Goal: Task Accomplishment & Management: Use online tool/utility

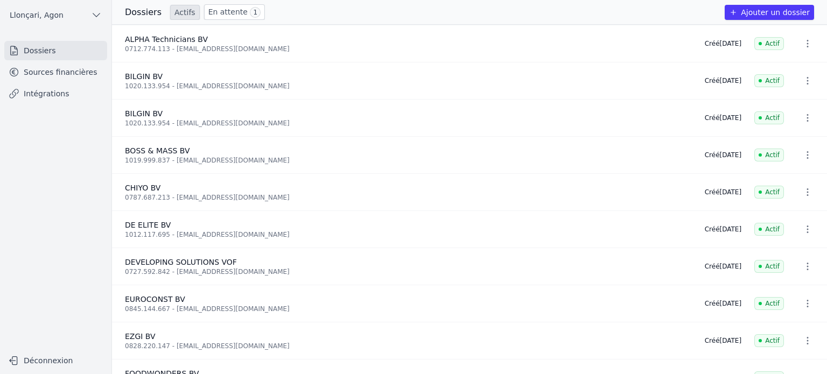
click at [55, 75] on link "Sources financières" at bounding box center [55, 71] width 103 height 19
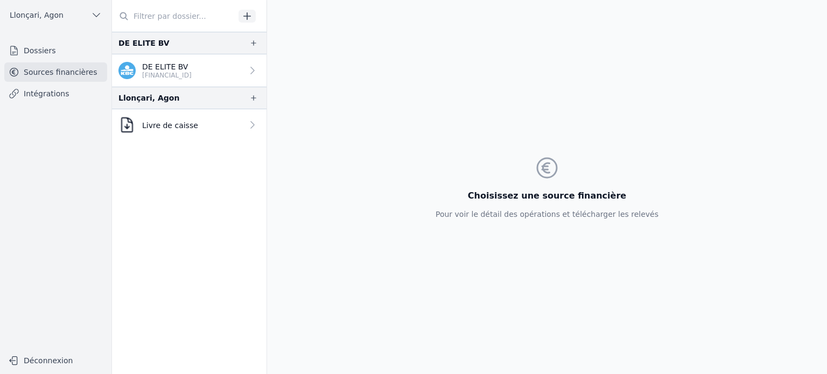
click at [175, 123] on p "Livre de caisse" at bounding box center [170, 125] width 56 height 11
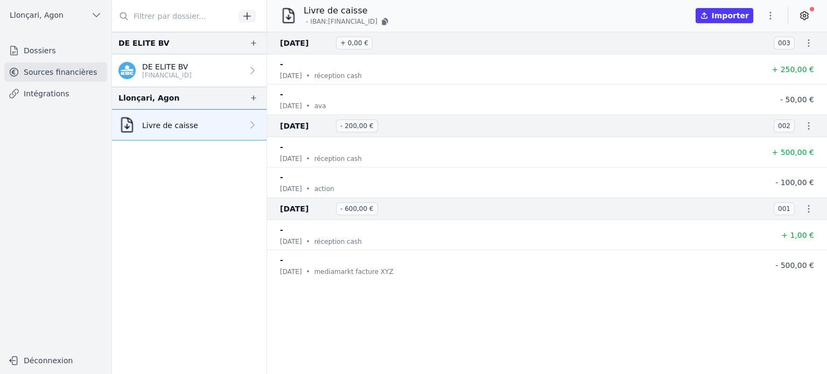
click at [776, 15] on button "button" at bounding box center [771, 15] width 22 height 17
click at [729, 16] on div at bounding box center [413, 187] width 827 height 374
click at [804, 43] on icon "button" at bounding box center [809, 43] width 11 height 11
click at [770, 16] on div at bounding box center [413, 187] width 827 height 374
click at [770, 16] on icon "button" at bounding box center [771, 16] width 2 height 8
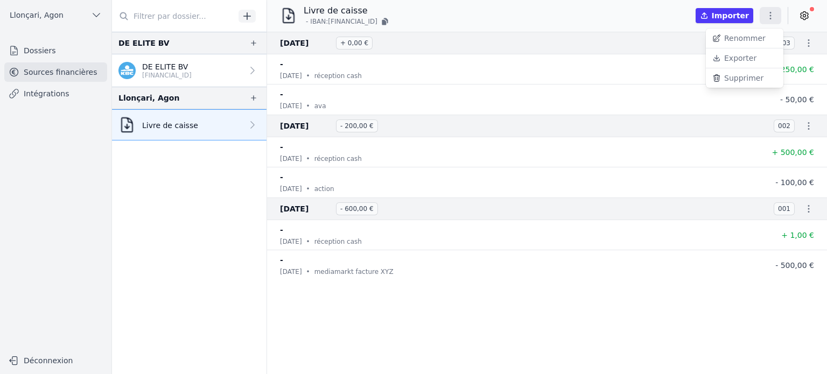
click at [743, 77] on button "Supprimer" at bounding box center [745, 77] width 78 height 19
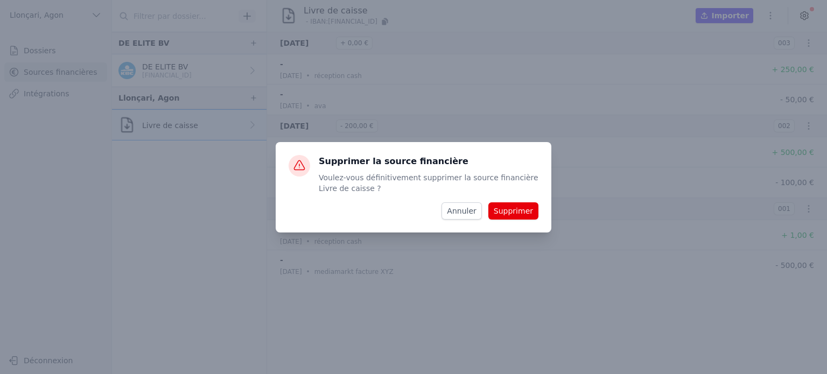
click at [468, 215] on button "Annuler" at bounding box center [462, 211] width 40 height 17
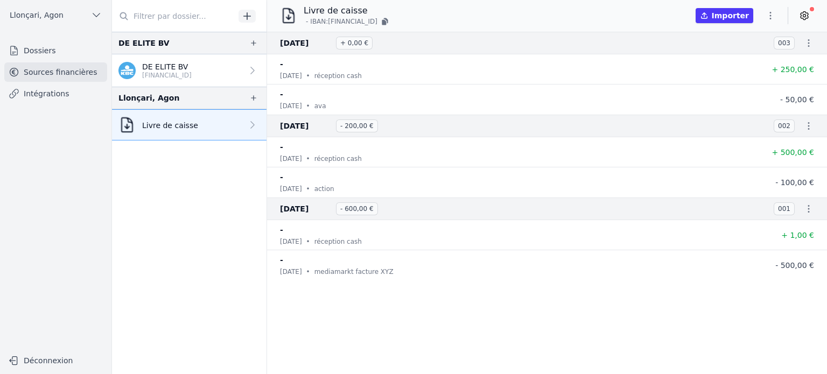
click at [803, 15] on icon at bounding box center [804, 15] width 11 height 11
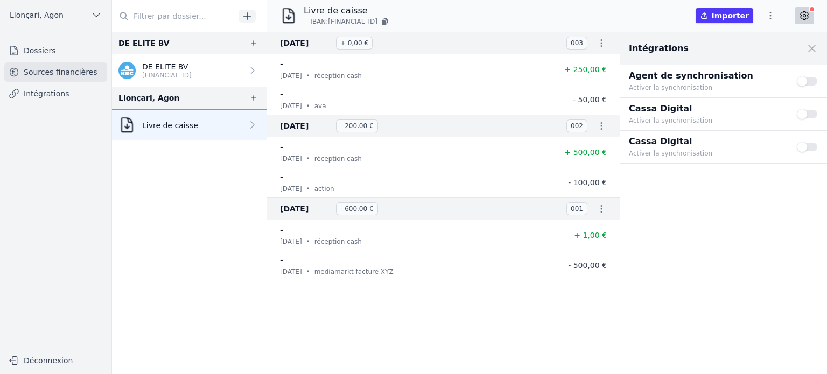
click at [719, 15] on button "Importer" at bounding box center [725, 15] width 58 height 15
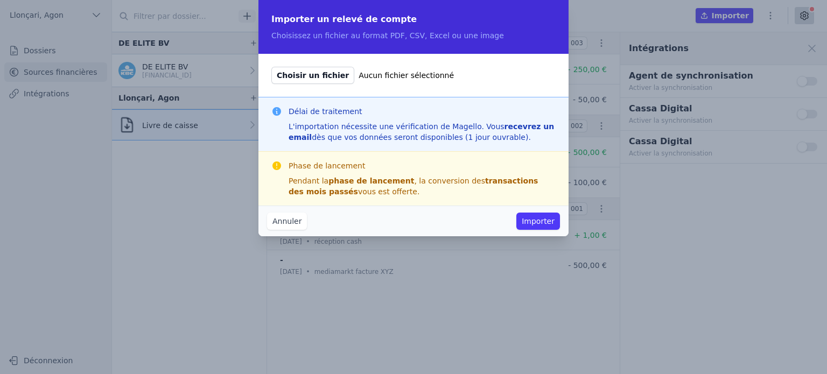
click at [311, 75] on span "Choisir un fichier" at bounding box center [312, 75] width 83 height 17
click at [271, 67] on input "Choisir un fichier Aucun fichier sélectionné" at bounding box center [271, 66] width 1 height 1
type input "C:\fakepath\magello 04.2024.xlsx"
click at [542, 224] on button "Importer" at bounding box center [539, 221] width 44 height 17
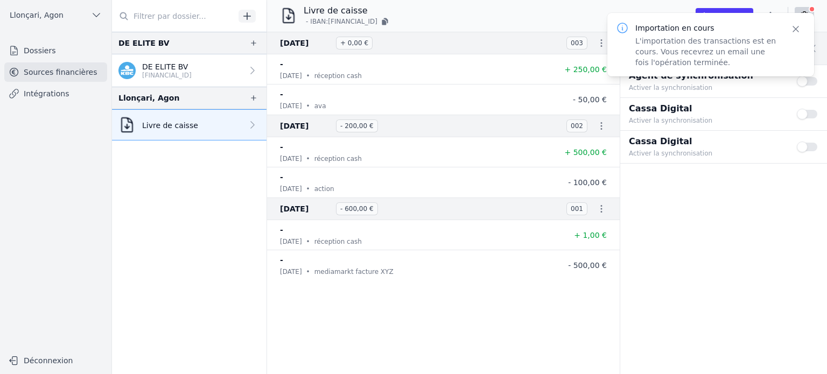
click at [798, 28] on icon "button" at bounding box center [796, 29] width 11 height 11
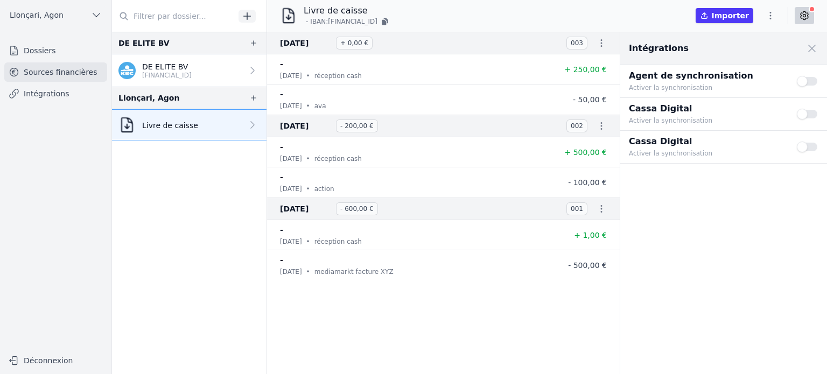
click at [247, 123] on icon at bounding box center [252, 125] width 11 height 11
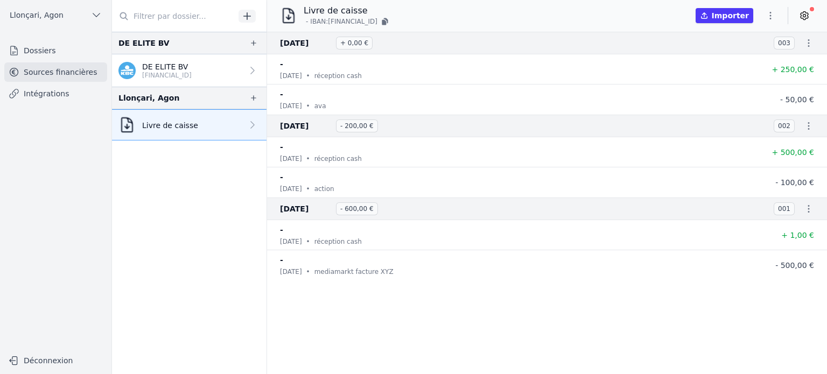
click at [247, 123] on icon at bounding box center [252, 125] width 11 height 11
click at [769, 17] on icon "button" at bounding box center [770, 15] width 11 height 11
click at [207, 193] on div at bounding box center [413, 187] width 827 height 374
